Goal: Check status: Check status

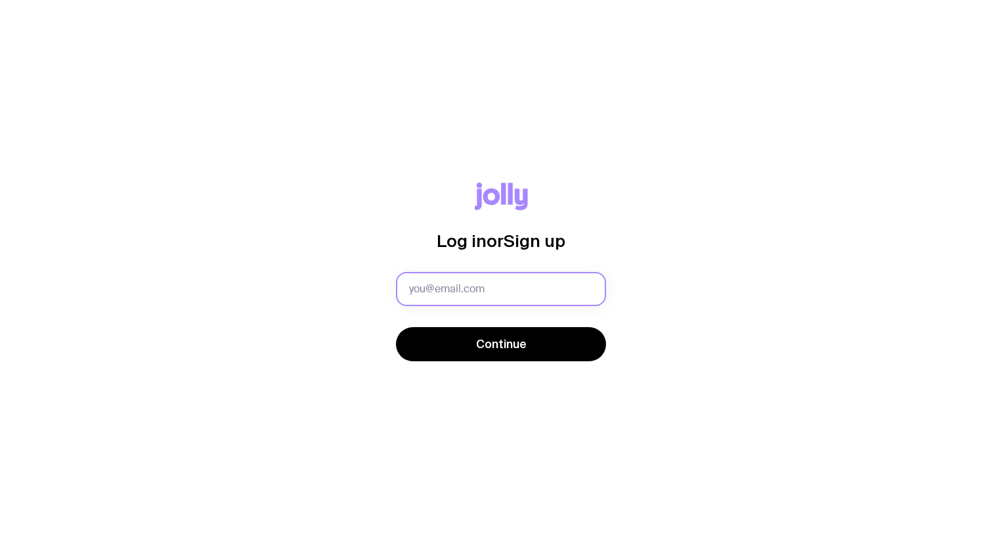
click at [519, 288] on input "text" at bounding box center [501, 289] width 210 height 34
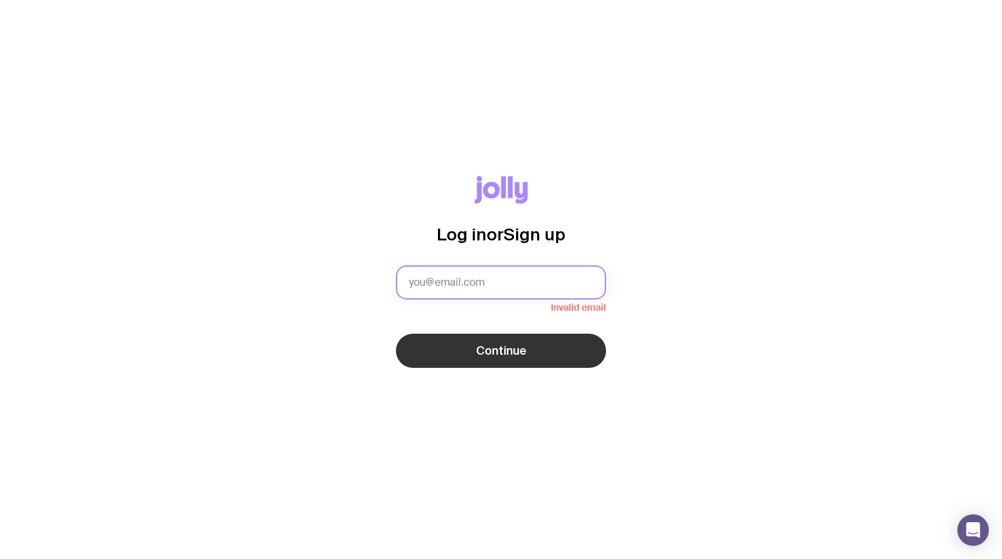
type input "[EMAIL_ADDRESS][DOMAIN_NAME]"
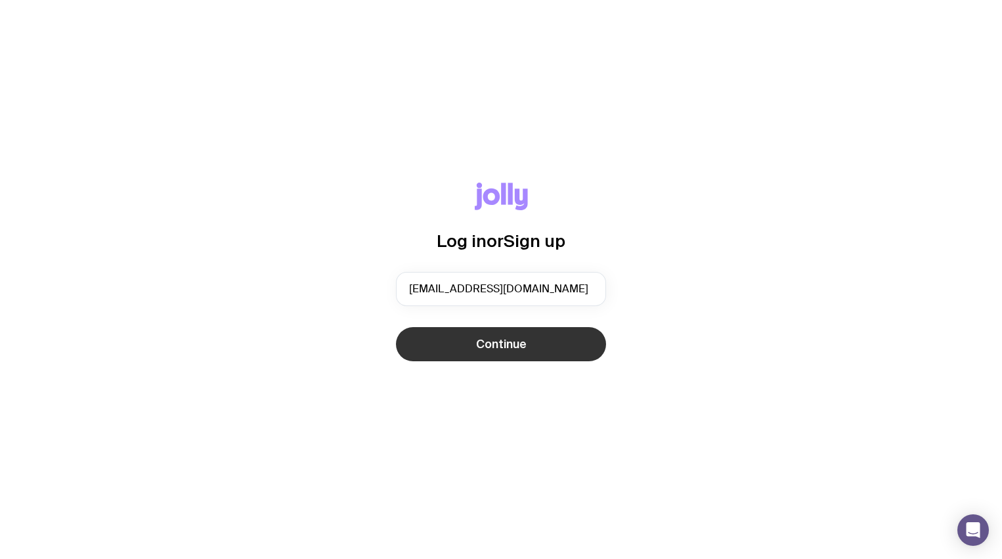
click at [479, 360] on button "Continue" at bounding box center [501, 344] width 210 height 34
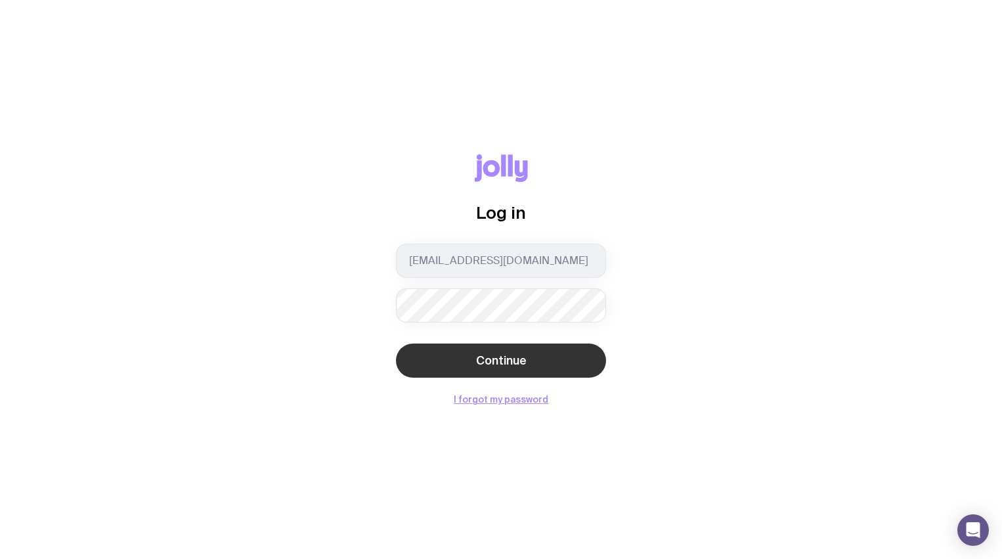
click at [503, 361] on span "Continue" at bounding box center [501, 361] width 51 height 16
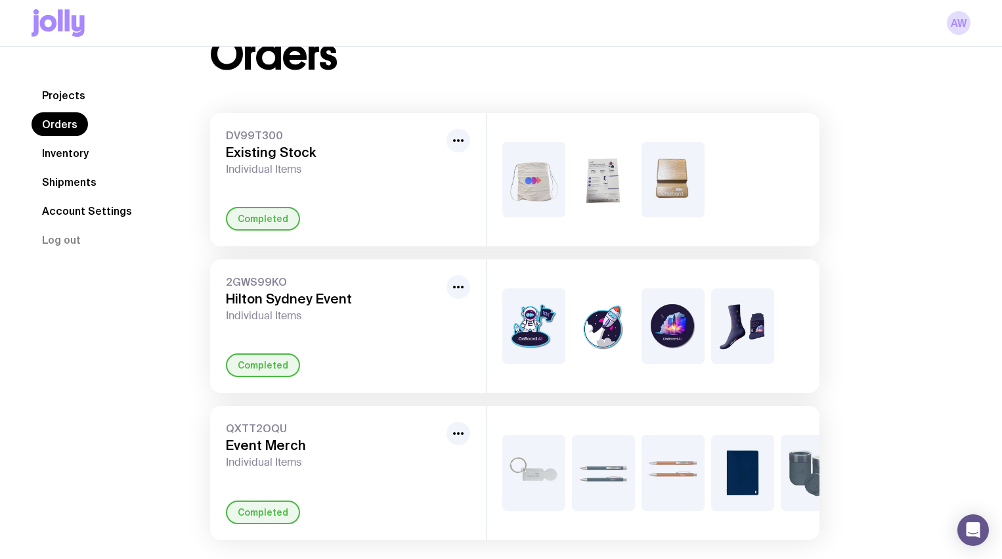
scroll to position [51, 0]
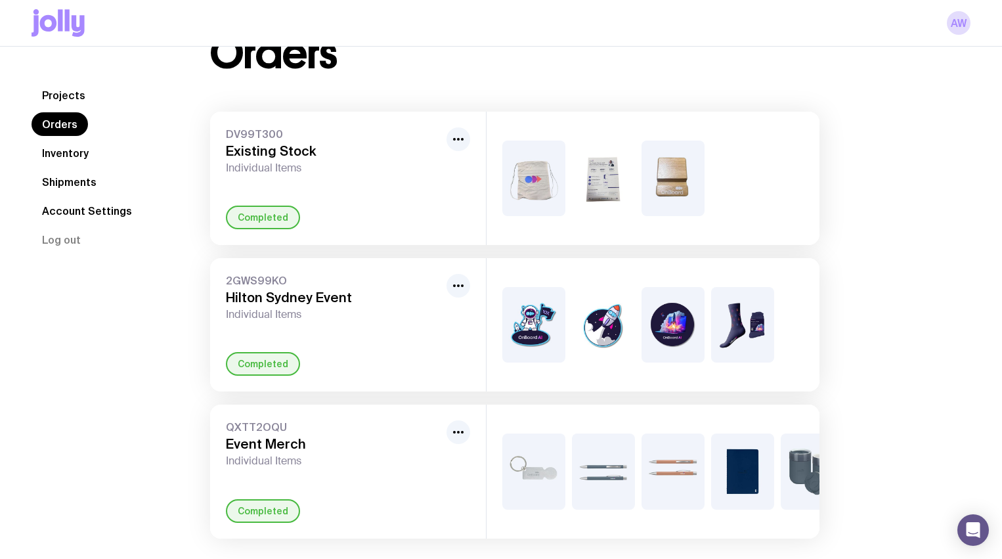
click at [388, 301] on h3 "Hilton Sydney Event" at bounding box center [333, 298] width 215 height 16
click at [459, 288] on icon "button" at bounding box center [459, 286] width 16 height 16
click at [365, 293] on h3 "Hilton Sydney Event" at bounding box center [333, 298] width 215 height 16
click at [78, 177] on link "Shipments" at bounding box center [70, 182] width 76 height 24
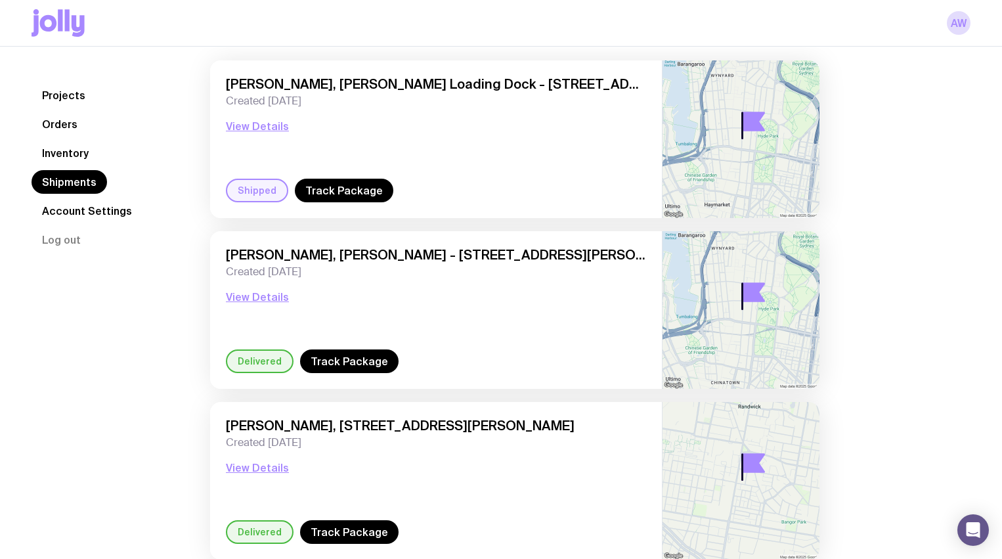
scroll to position [97, 0]
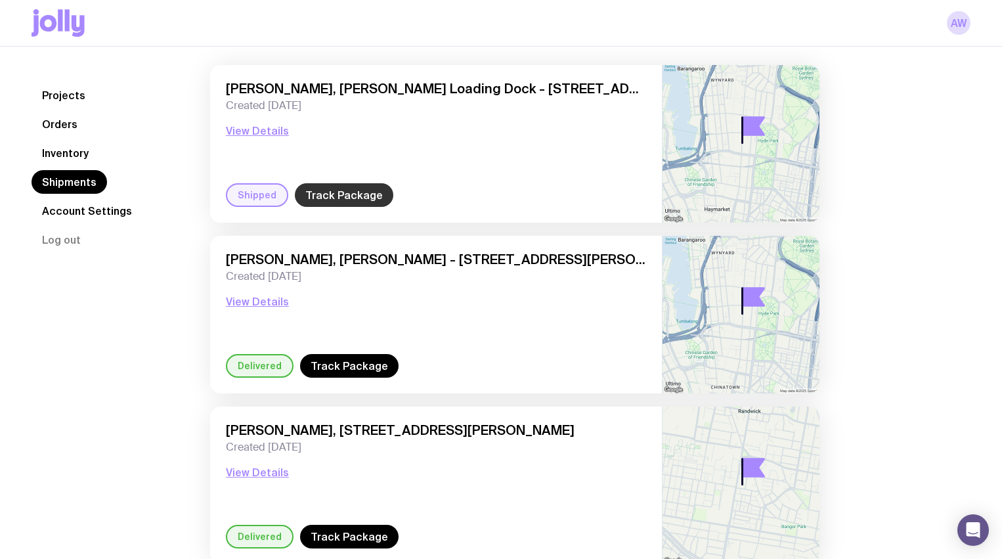
click at [365, 189] on link "Track Package" at bounding box center [344, 195] width 99 height 24
click at [333, 374] on link "Track Package" at bounding box center [349, 366] width 99 height 24
click at [256, 131] on button "View Details" at bounding box center [257, 131] width 63 height 16
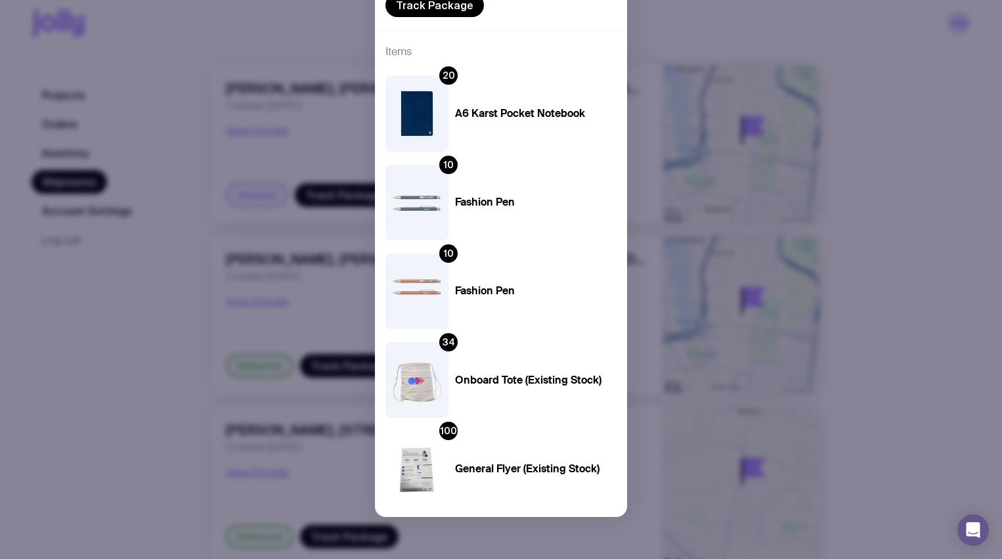
scroll to position [0, 0]
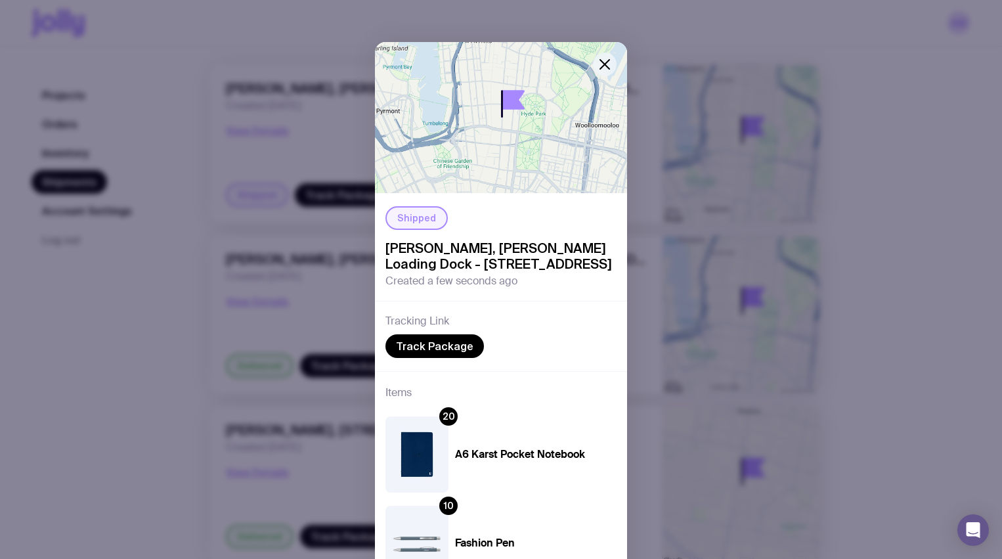
click at [602, 66] on icon "button" at bounding box center [604, 64] width 9 height 9
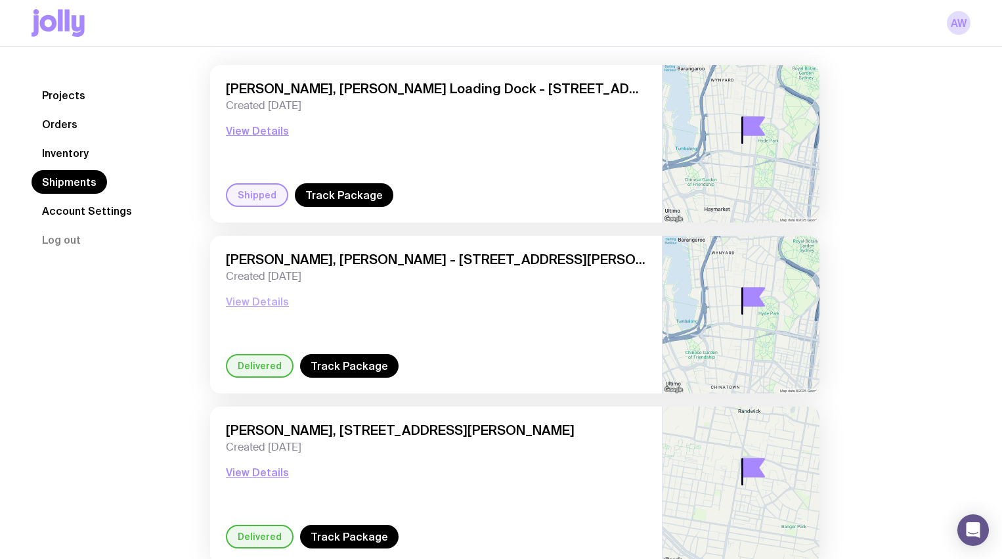
click at [250, 307] on button "View Details" at bounding box center [257, 302] width 63 height 16
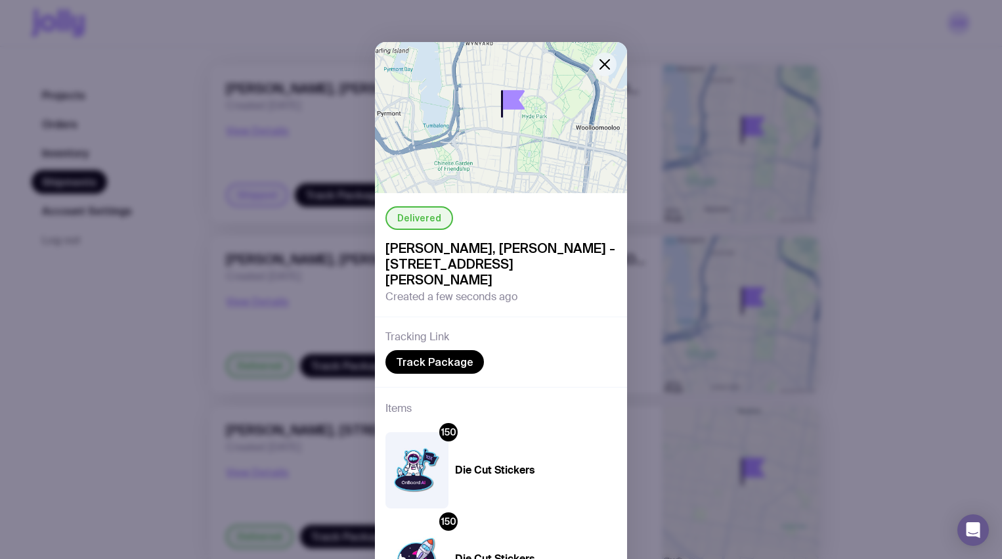
click at [604, 66] on icon "button" at bounding box center [605, 64] width 16 height 16
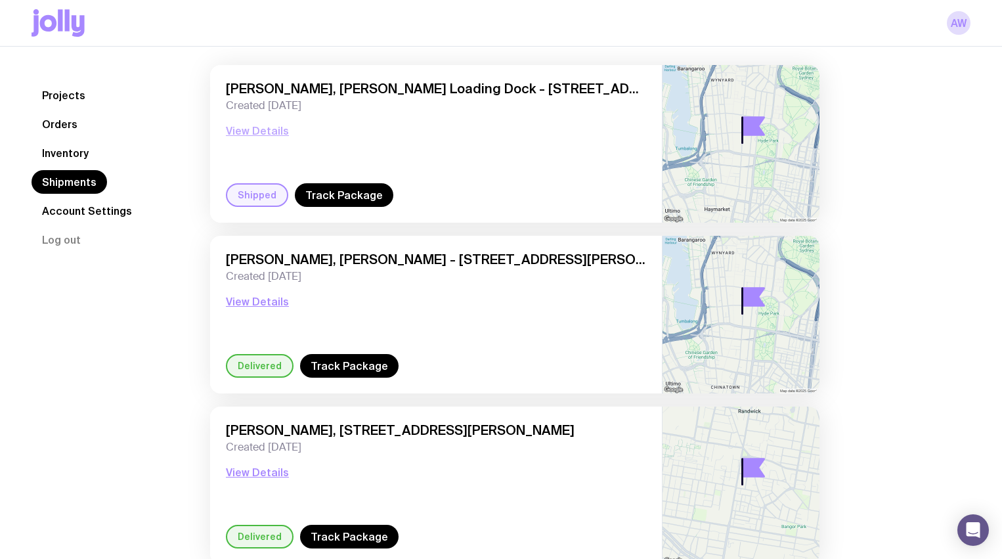
click at [277, 128] on button "View Details" at bounding box center [257, 131] width 63 height 16
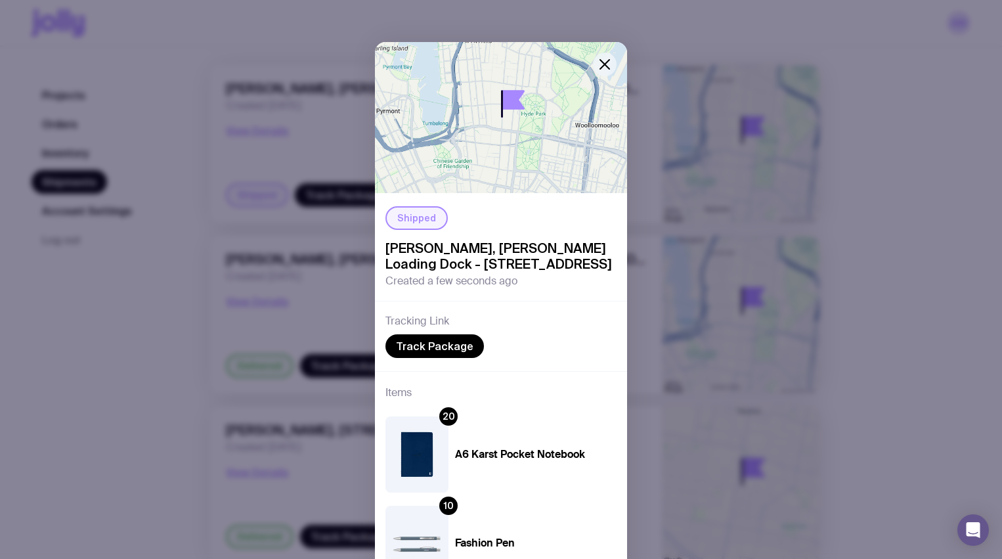
click at [610, 63] on icon "button" at bounding box center [605, 64] width 16 height 16
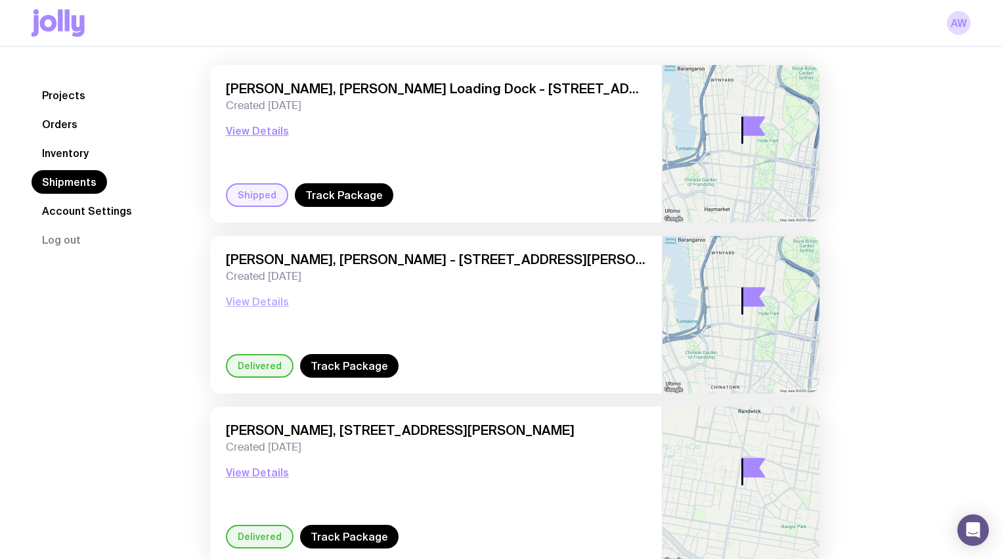
click at [262, 302] on button "View Details" at bounding box center [257, 302] width 63 height 16
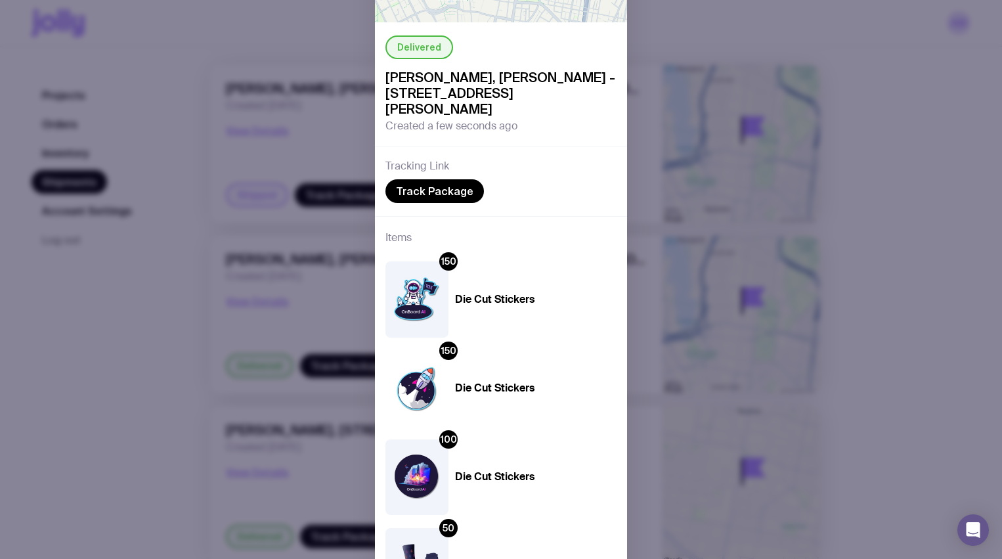
scroll to position [268, 0]
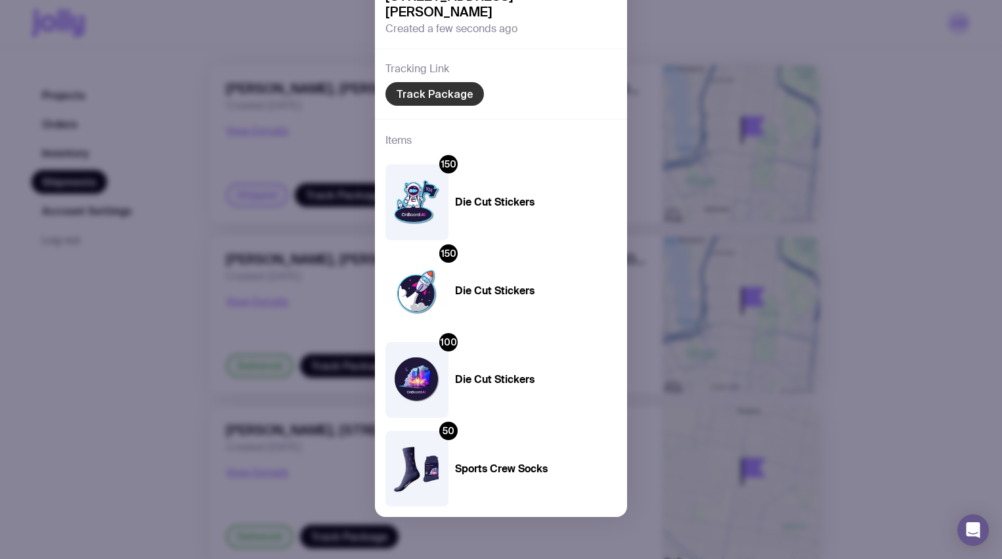
click at [458, 88] on link "Track Package" at bounding box center [435, 94] width 99 height 24
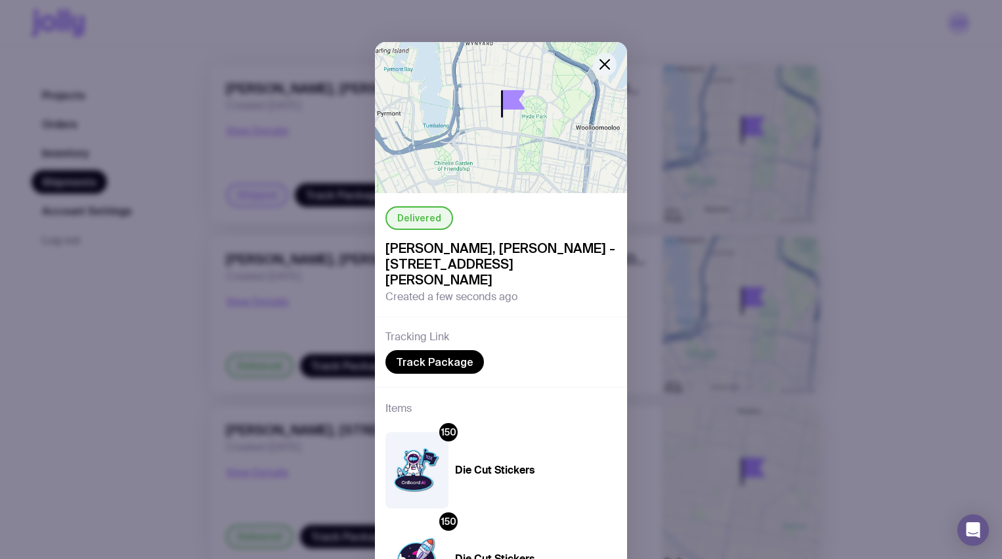
click at [598, 64] on icon "button" at bounding box center [605, 64] width 16 height 16
